Goal: Task Accomplishment & Management: Manage account settings

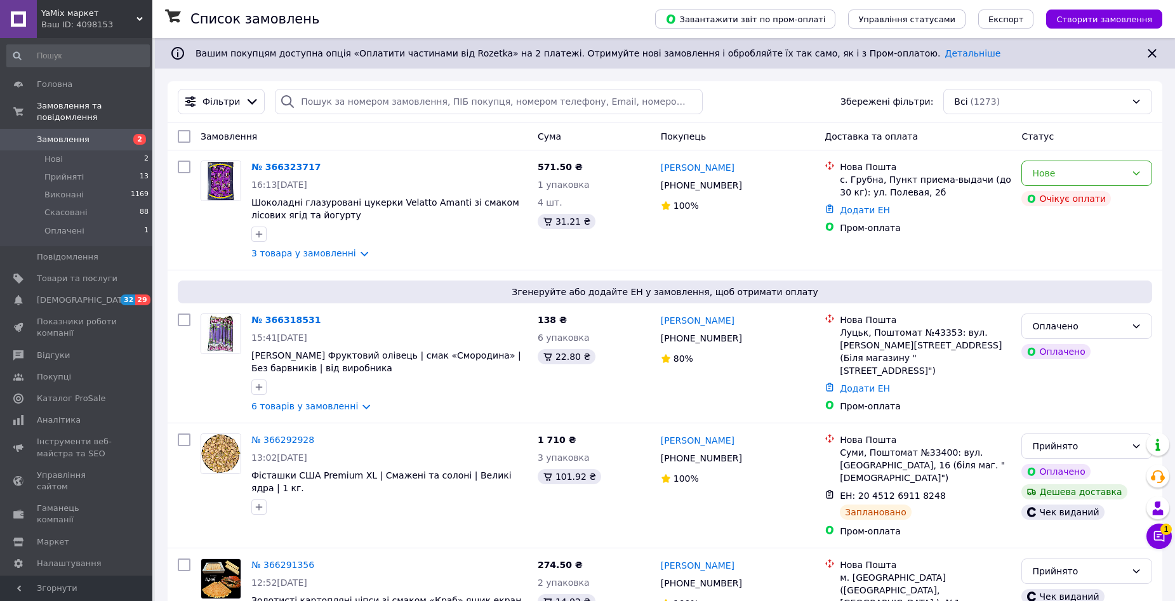
click at [89, 134] on span "Замовлення" at bounding box center [77, 139] width 81 height 11
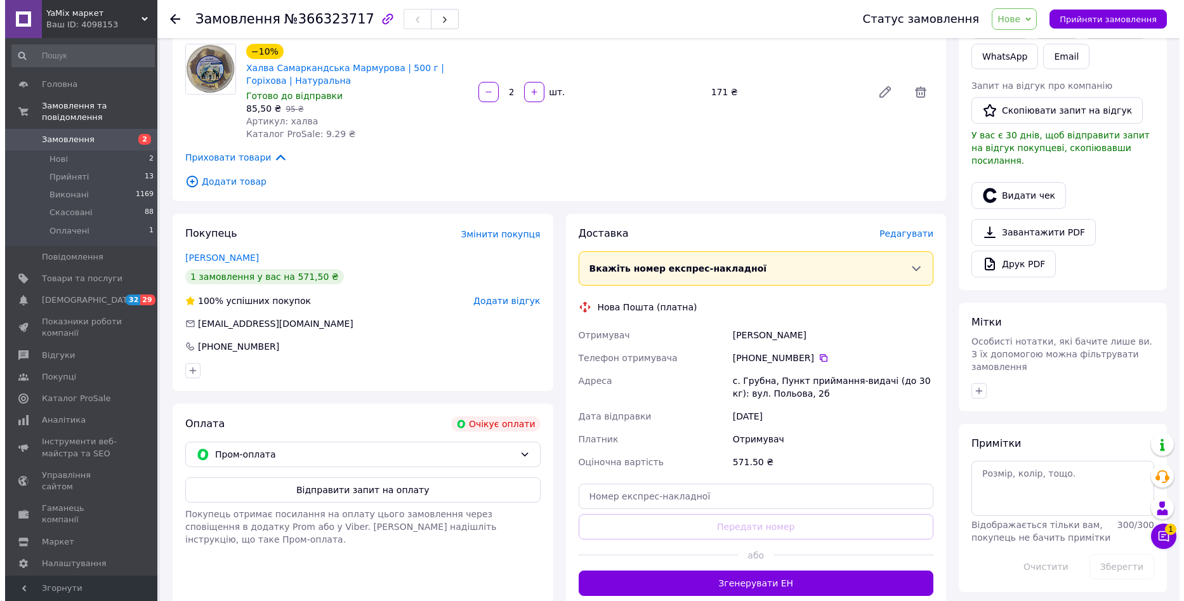
scroll to position [432, 0]
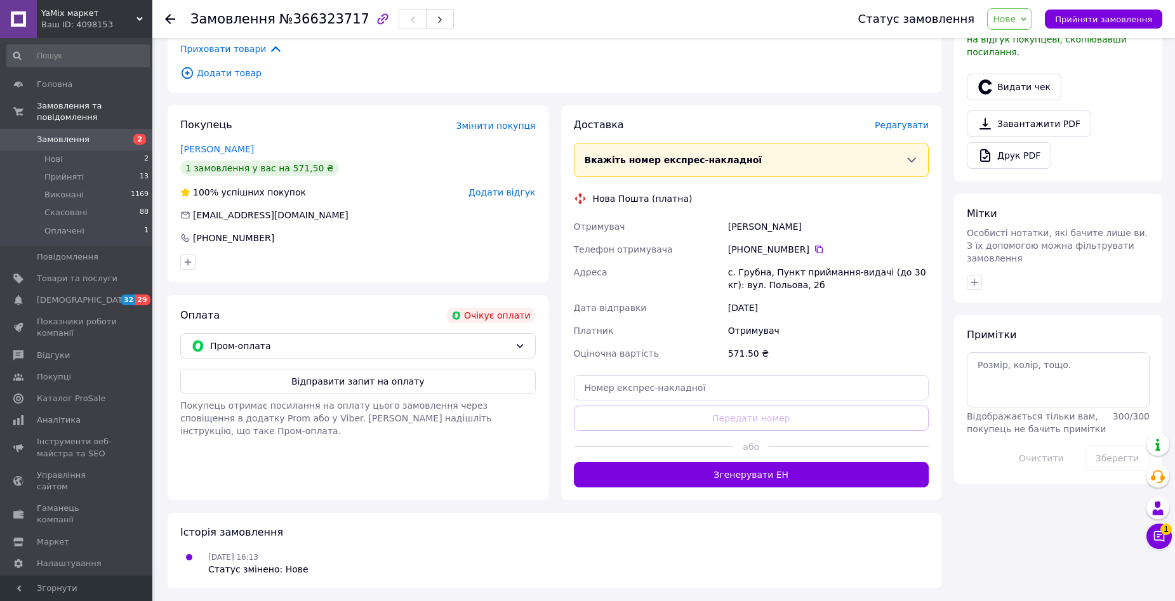
click at [902, 123] on span "Редагувати" at bounding box center [902, 125] width 54 height 10
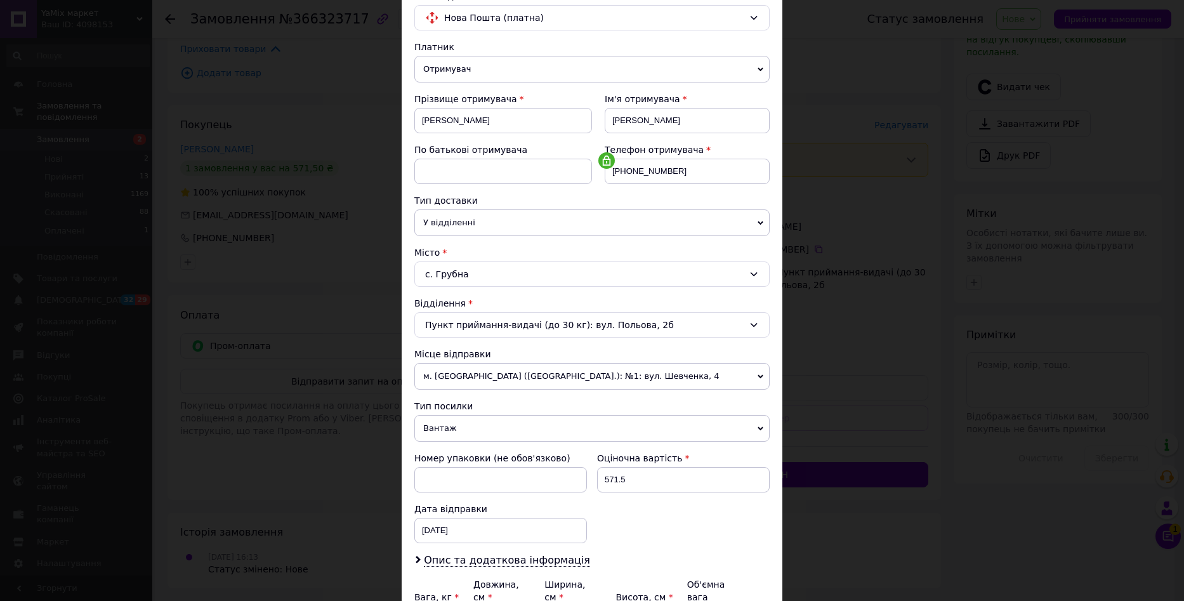
scroll to position [242, 0]
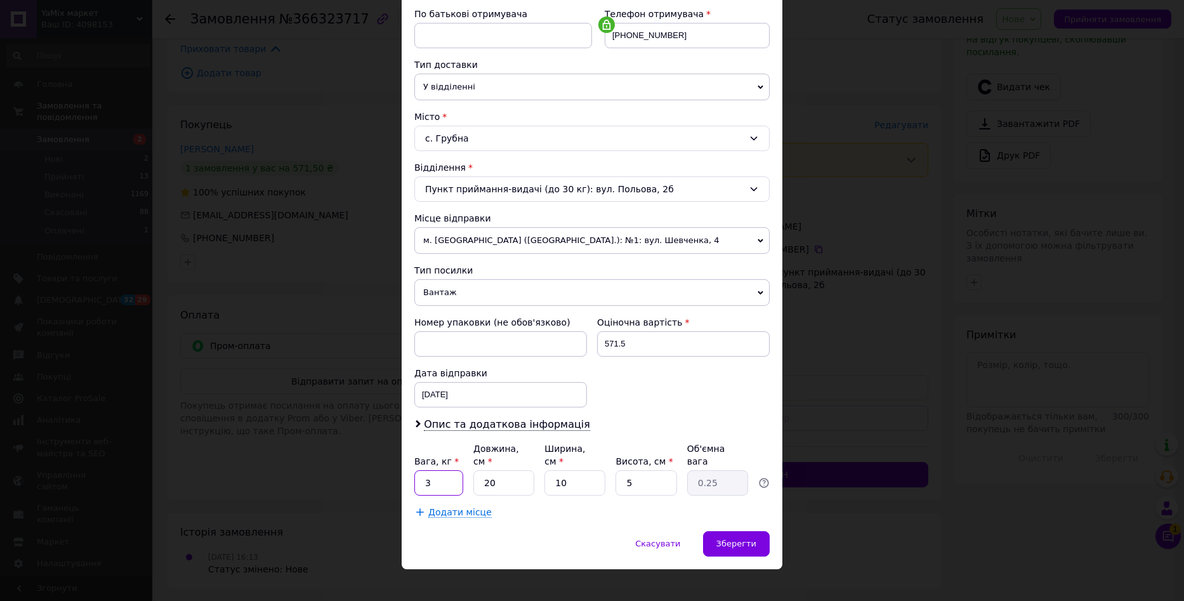
click at [432, 478] on input "3" at bounding box center [438, 482] width 49 height 25
click at [431, 478] on input "3" at bounding box center [438, 482] width 49 height 25
type input "10"
click at [660, 476] on input "5" at bounding box center [646, 482] width 61 height 25
click at [661, 476] on input "5" at bounding box center [646, 482] width 61 height 25
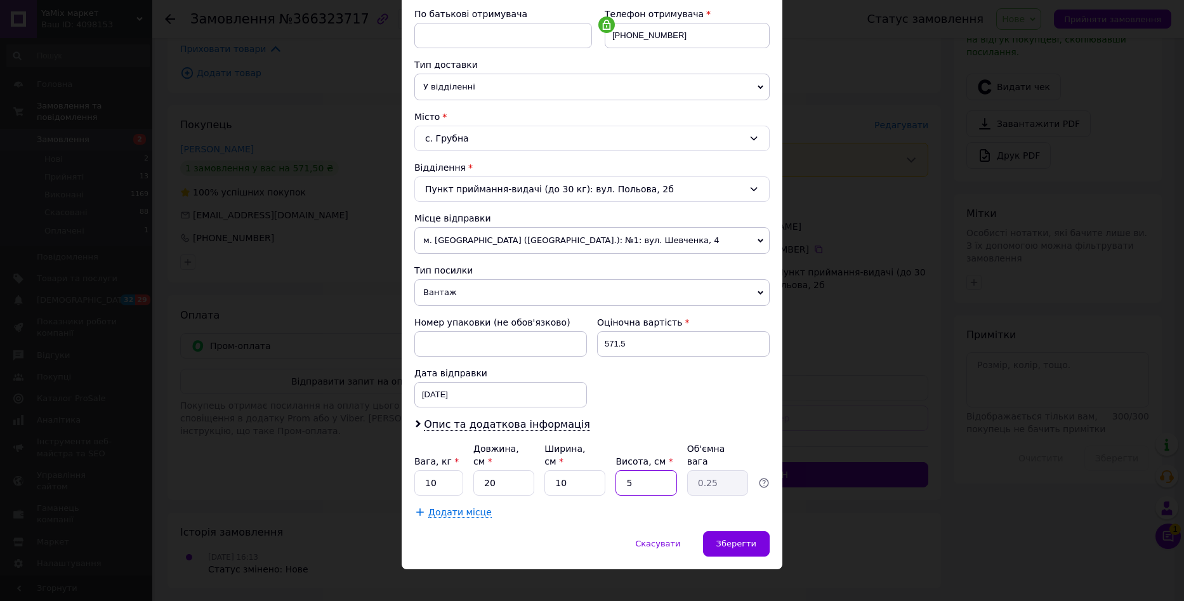
type input "2"
type input "0.1"
type input "20"
type input "1"
type input "20"
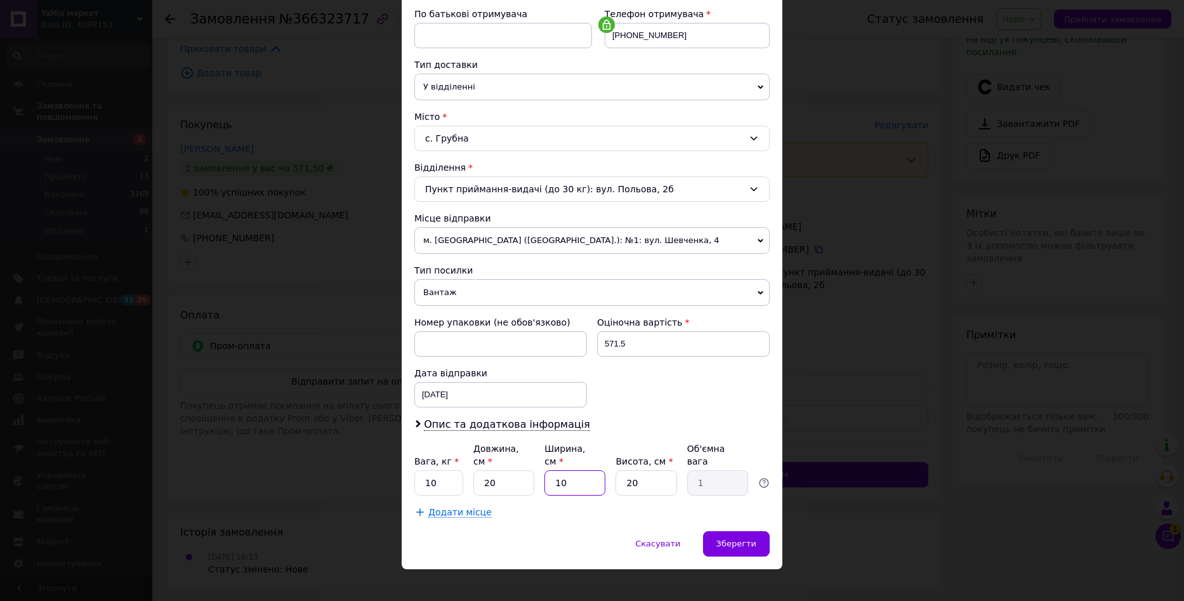
click at [568, 470] on input "10" at bounding box center [575, 482] width 61 height 25
type input "3"
type input "0.3"
type input "30"
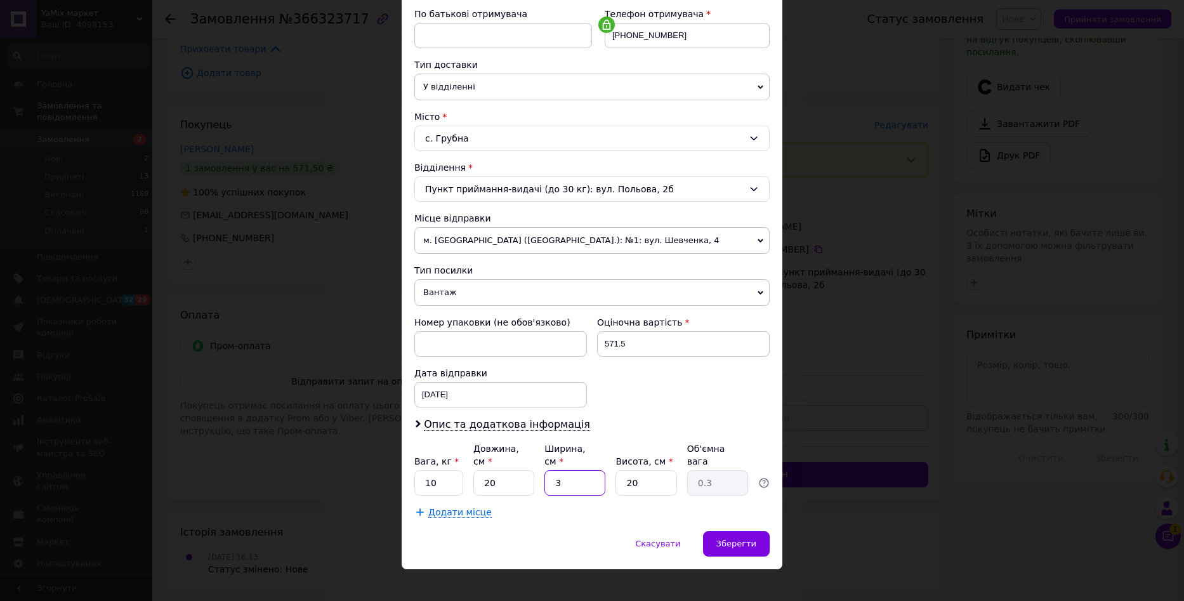
type input "3"
type input "30"
click at [758, 531] on div "Зберегти" at bounding box center [736, 543] width 67 height 25
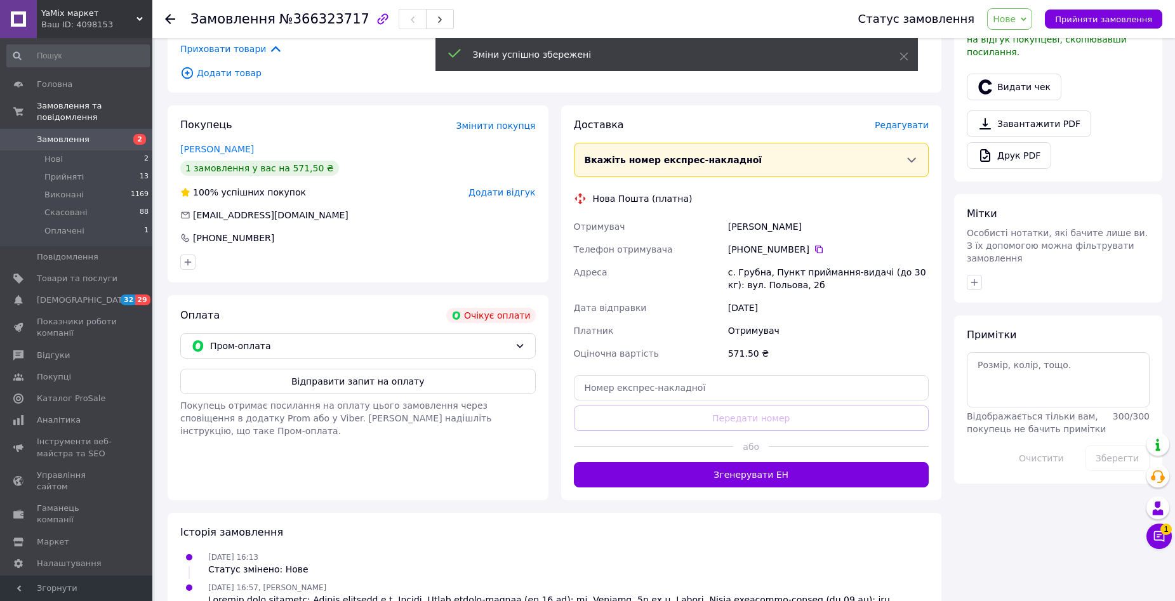
click at [916, 124] on span "Редагувати" at bounding box center [902, 125] width 54 height 10
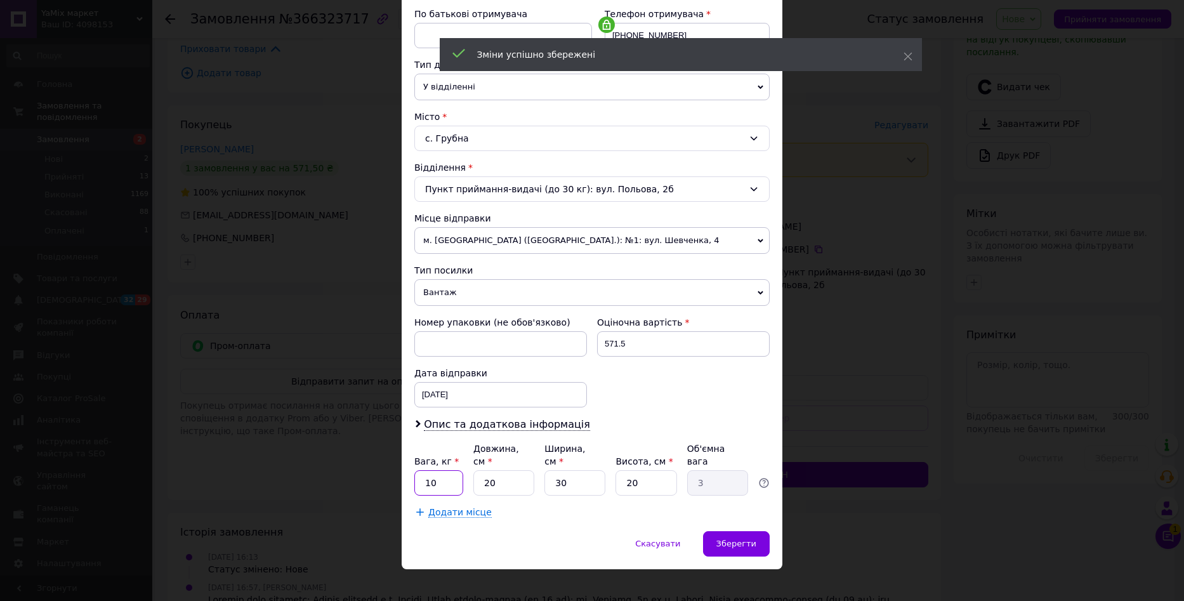
click at [443, 470] on input "10" at bounding box center [438, 482] width 49 height 25
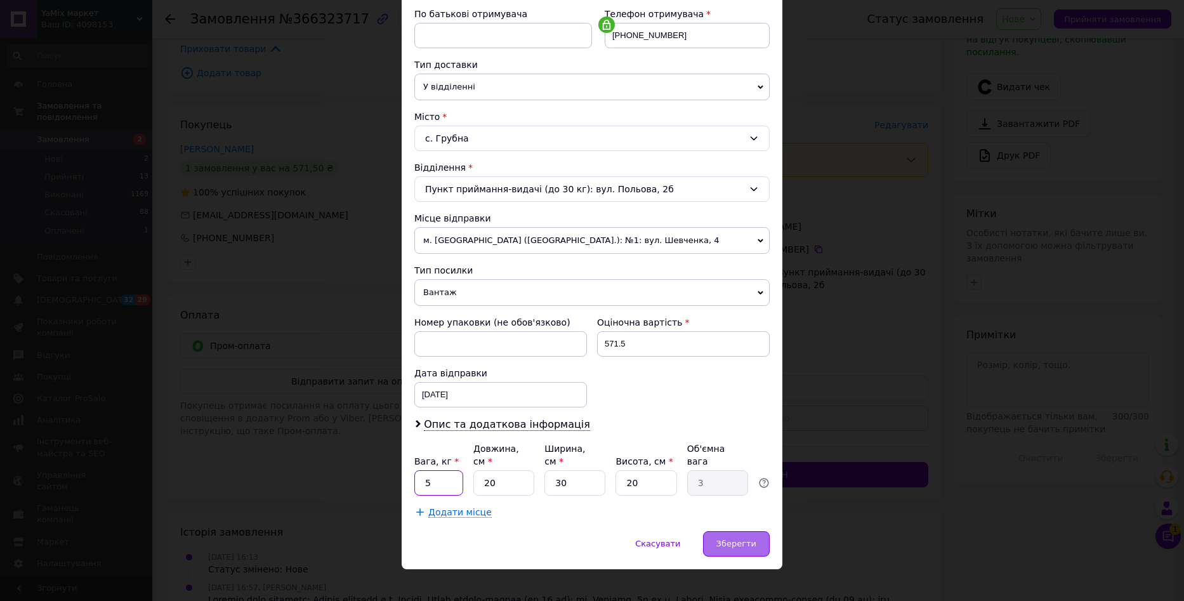
type input "5"
click at [723, 531] on div "Зберегти" at bounding box center [736, 543] width 67 height 25
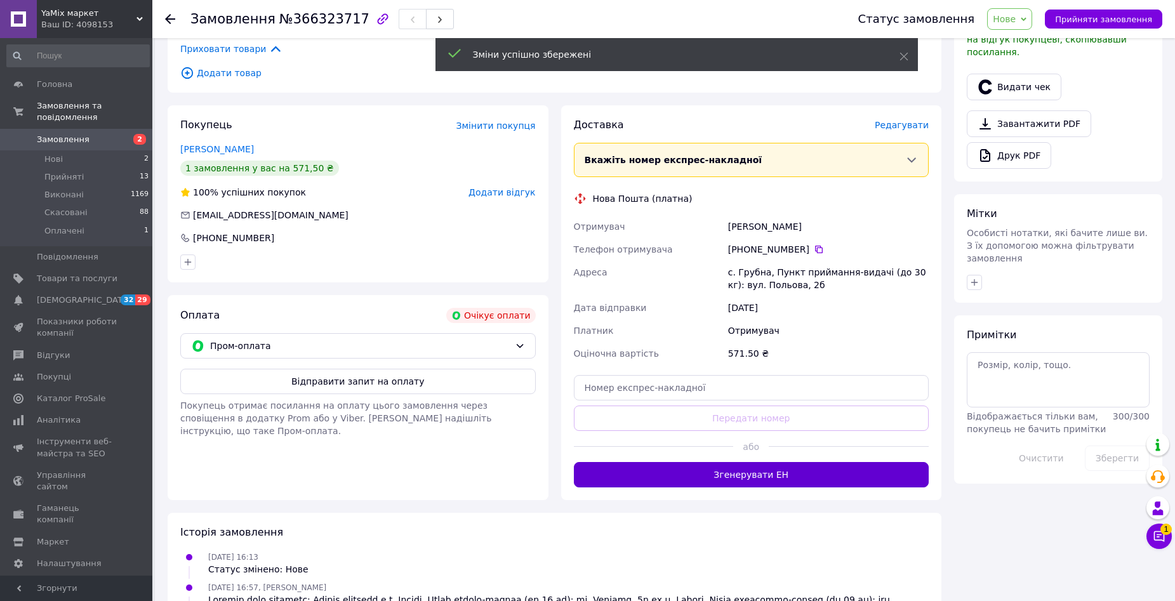
click at [742, 477] on button "Згенерувати ЕН" at bounding box center [751, 474] width 355 height 25
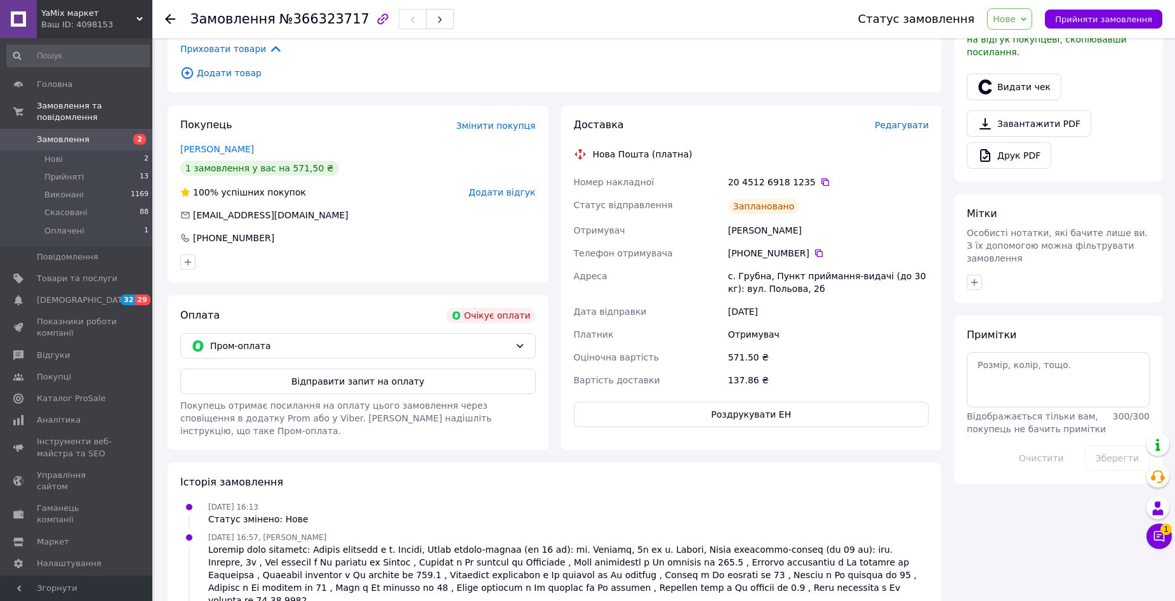
click at [1013, 12] on span "Нове" at bounding box center [1009, 19] width 45 height 22
click at [1016, 65] on li "Виконано" at bounding box center [1016, 63] width 58 height 19
